Goal: Task Accomplishment & Management: Manage account settings

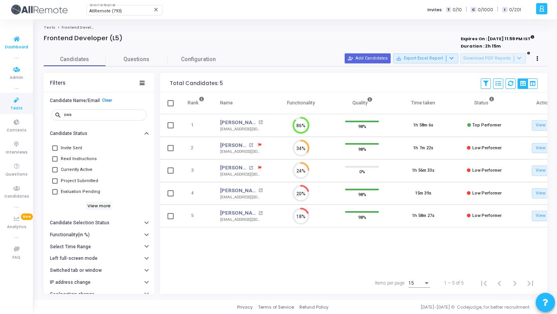
click at [19, 39] on icon at bounding box center [17, 39] width 16 height 10
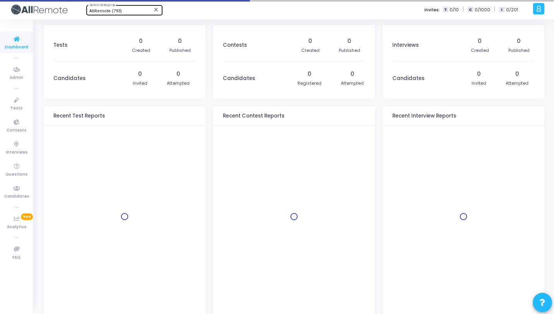
click at [109, 7] on div "AllRemote (793) Select Enterprise" at bounding box center [124, 10] width 70 height 12
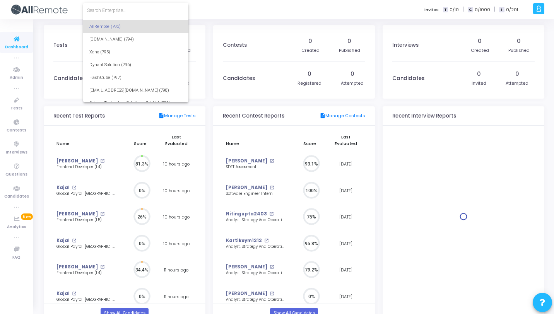
scroll to position [17, 8]
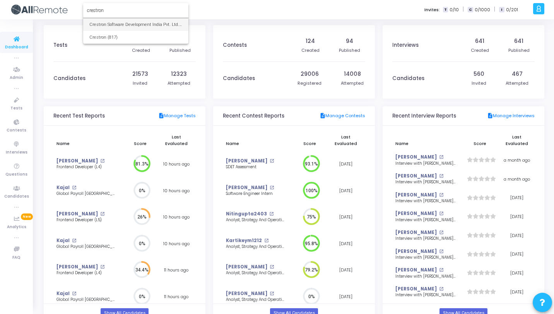
type input "crestron"
click at [114, 27] on span "Crestron Software Development India Pvt. Ltd. (644)" at bounding box center [135, 24] width 93 height 13
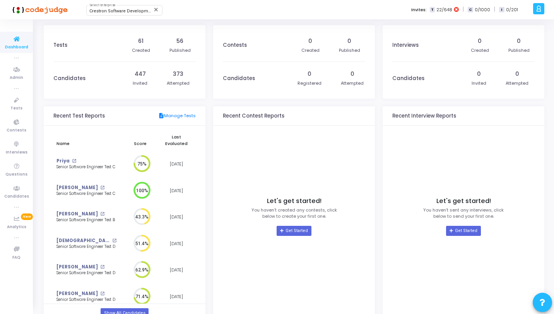
click at [537, 6] on icon at bounding box center [539, 8] width 6 height 9
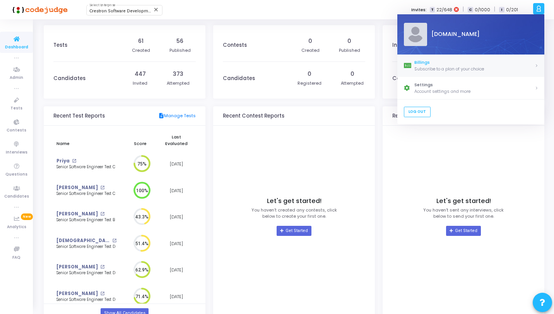
click at [441, 64] on div "Billings" at bounding box center [474, 62] width 120 height 7
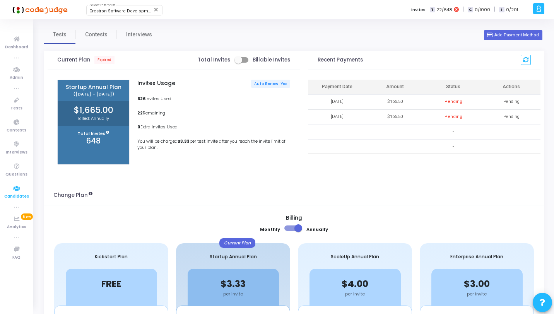
click at [16, 193] on span "Candidates" at bounding box center [16, 196] width 25 height 7
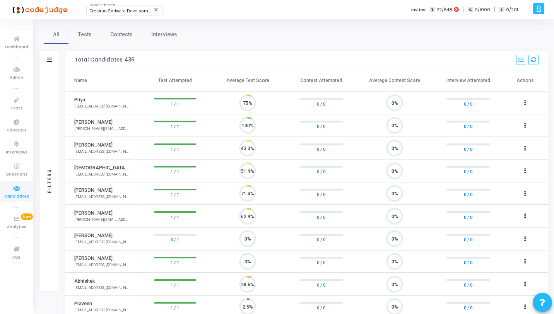
scroll to position [16, 20]
click at [80, 39] on link "Tests" at bounding box center [85, 34] width 32 height 19
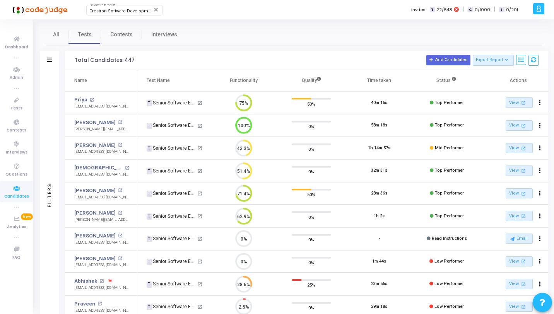
click at [537, 8] on icon at bounding box center [539, 8] width 6 height 9
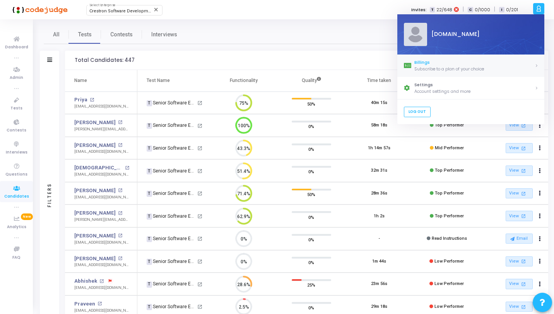
click at [442, 61] on div "Billings" at bounding box center [474, 62] width 120 height 7
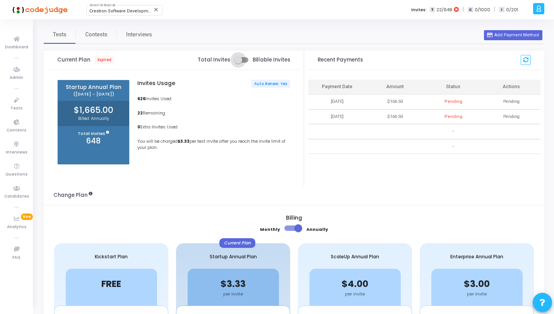
click at [241, 61] on span at bounding box center [238, 60] width 8 height 8
click at [238, 63] on input "checkbox" at bounding box center [238, 63] width 0 height 0
click at [242, 61] on span at bounding box center [245, 60] width 8 height 8
click at [238, 63] on input "checkbox" at bounding box center [238, 63] width 0 height 0
click at [244, 60] on span at bounding box center [241, 59] width 14 height 5
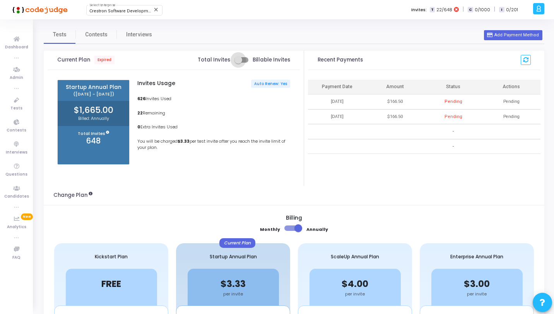
click at [238, 63] on input "checkbox" at bounding box center [238, 63] width 0 height 0
click at [240, 59] on span at bounding box center [241, 59] width 14 height 5
click at [238, 63] on input "checkbox" at bounding box center [238, 63] width 0 height 0
click at [245, 62] on span at bounding box center [241, 59] width 14 height 5
click at [238, 63] on input "checkbox" at bounding box center [238, 63] width 0 height 0
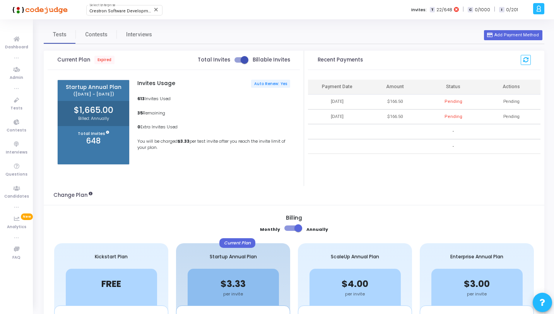
click at [241, 58] on span at bounding box center [245, 60] width 8 height 8
click at [238, 63] on input "checkbox" at bounding box center [238, 63] width 0 height 0
click at [243, 60] on span at bounding box center [241, 59] width 14 height 5
click at [238, 63] on input "checkbox" at bounding box center [238, 63] width 0 height 0
click at [242, 60] on span at bounding box center [245, 60] width 8 height 8
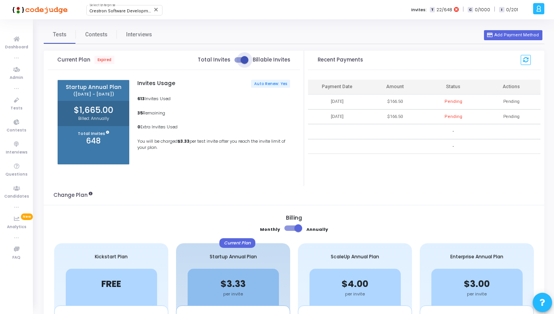
click at [238, 63] on input "checkbox" at bounding box center [238, 63] width 0 height 0
click at [242, 60] on span at bounding box center [238, 60] width 8 height 8
click at [238, 63] on input "checkbox" at bounding box center [238, 63] width 0 height 0
click at [239, 62] on span at bounding box center [241, 59] width 14 height 5
click at [238, 63] on input "checkbox" at bounding box center [238, 63] width 0 height 0
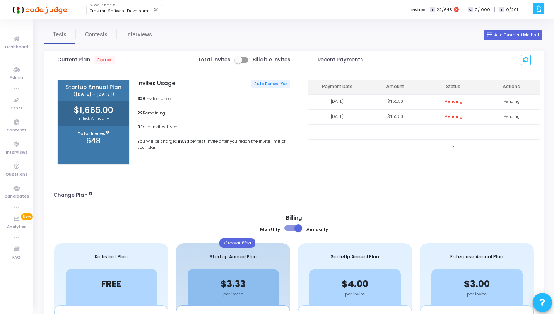
click at [242, 62] on span at bounding box center [238, 60] width 8 height 8
click at [238, 63] on input "checkbox" at bounding box center [238, 63] width 0 height 0
checkbox input "true"
